Goal: Book appointment/travel/reservation

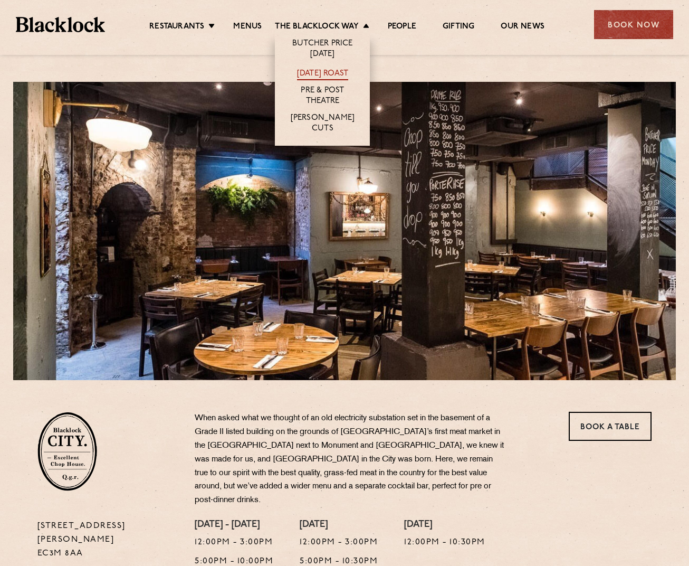
click at [327, 73] on link "[DATE] Roast" at bounding box center [322, 75] width 51 height 12
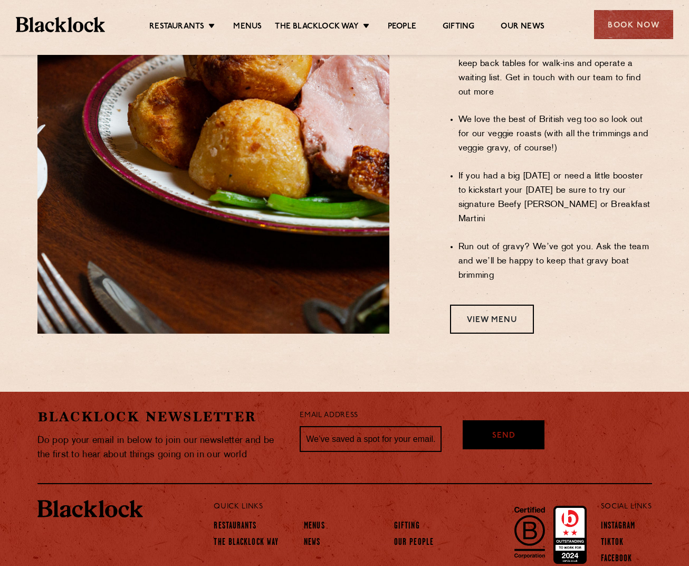
scroll to position [883, 0]
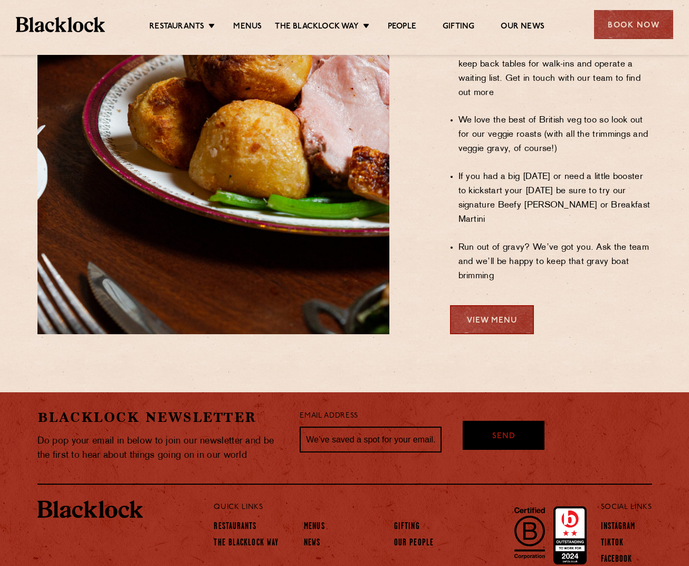
click at [492, 305] on link "View Menu" at bounding box center [492, 319] width 84 height 29
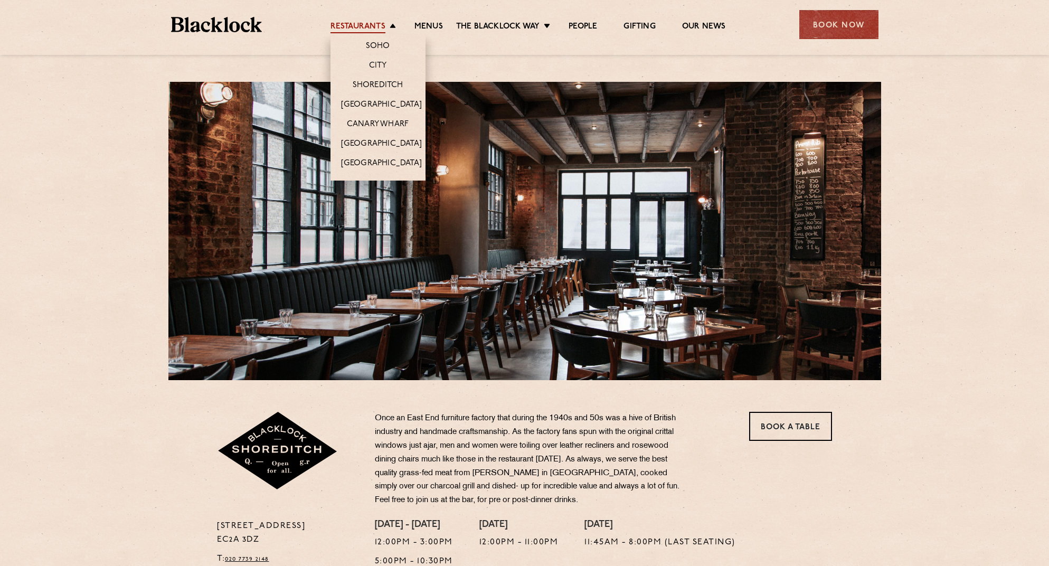
scroll to position [-1, 0]
click at [379, 64] on link "City" at bounding box center [378, 67] width 18 height 12
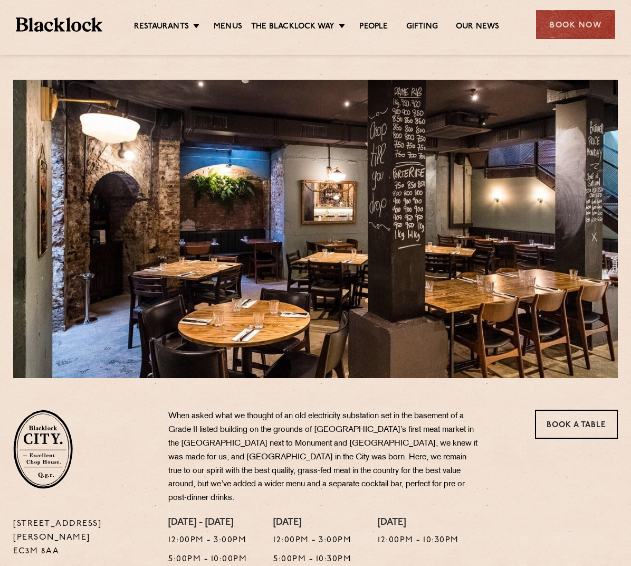
scroll to position [1, 0]
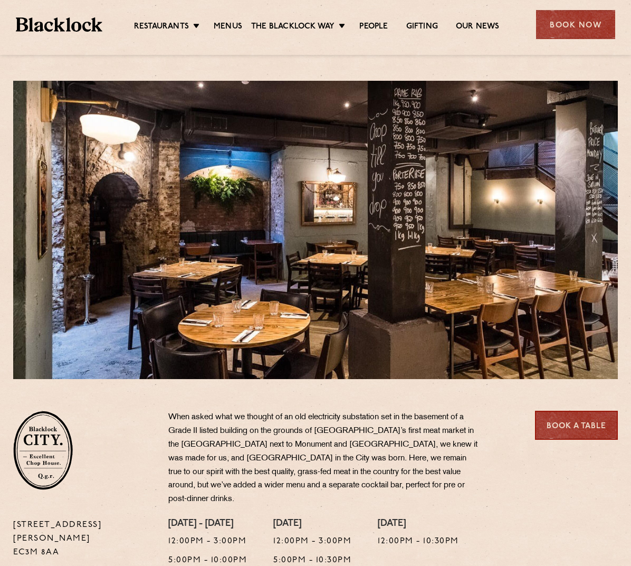
click at [573, 426] on link "Book a Table" at bounding box center [576, 425] width 83 height 29
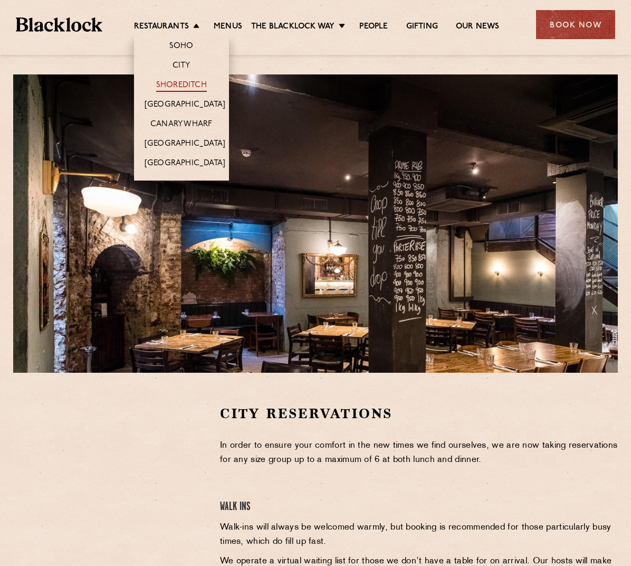
scroll to position [8, 0]
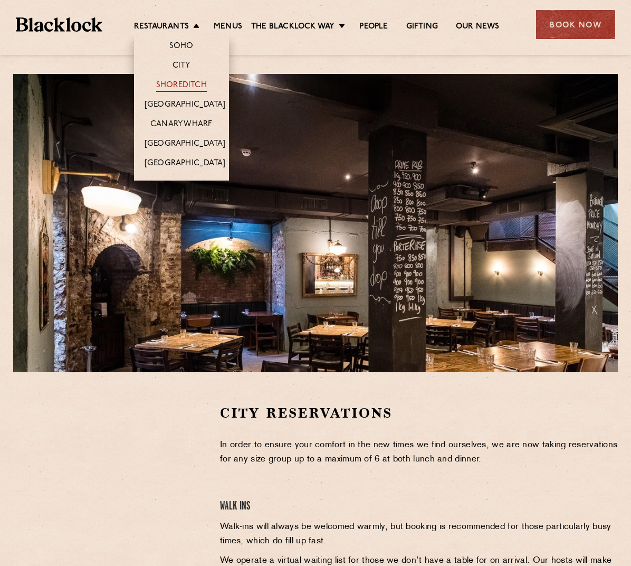
click at [190, 86] on link "Shoreditch" at bounding box center [181, 86] width 51 height 12
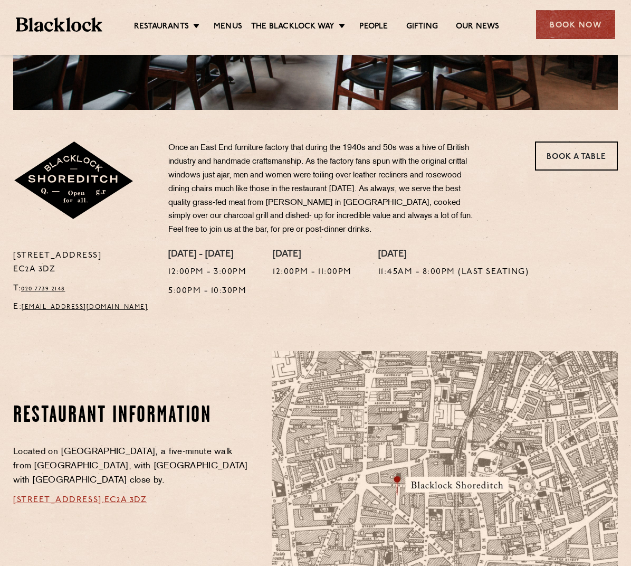
scroll to position [271, 0]
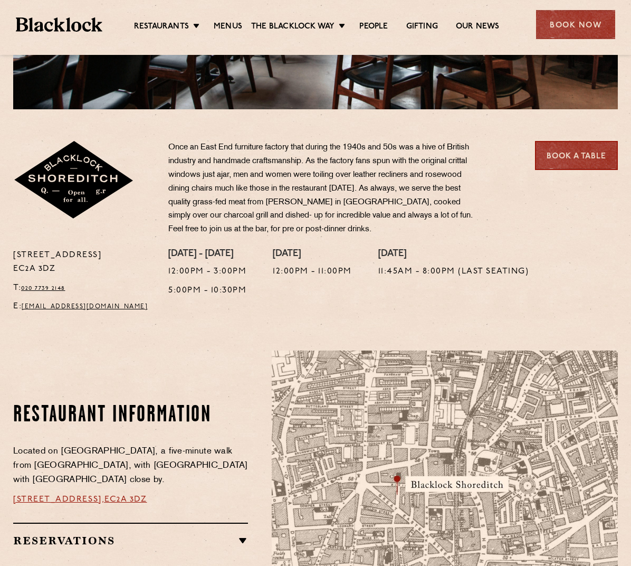
click at [568, 155] on link "Book a Table" at bounding box center [576, 155] width 83 height 29
